Goal: Browse casually: Explore the website without a specific task or goal

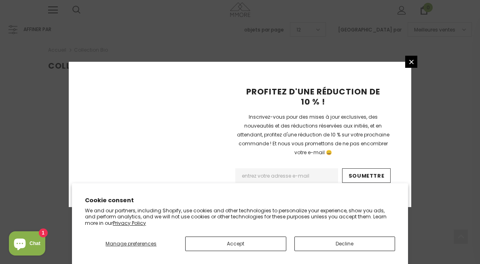
scroll to position [600, 0]
